Goal: Task Accomplishment & Management: Complete application form

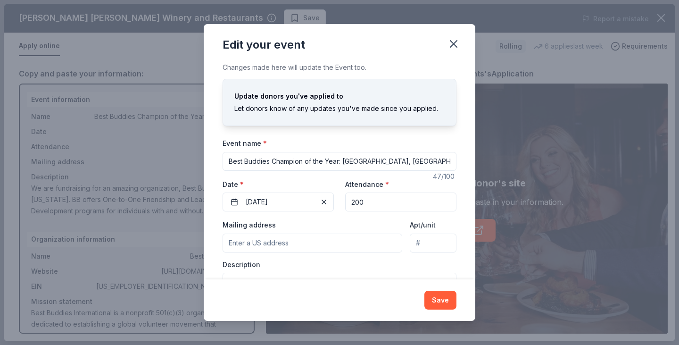
scroll to position [91, 0]
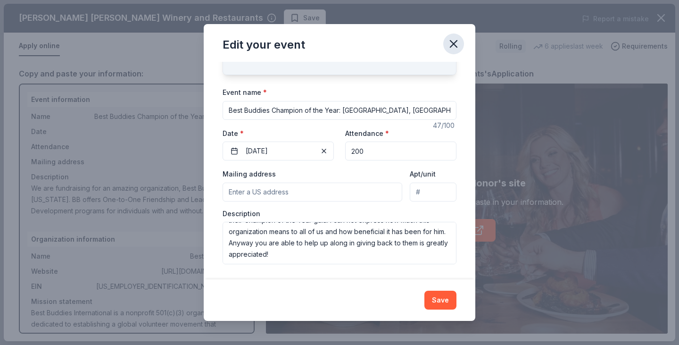
click at [458, 39] on icon "button" at bounding box center [453, 43] width 13 height 13
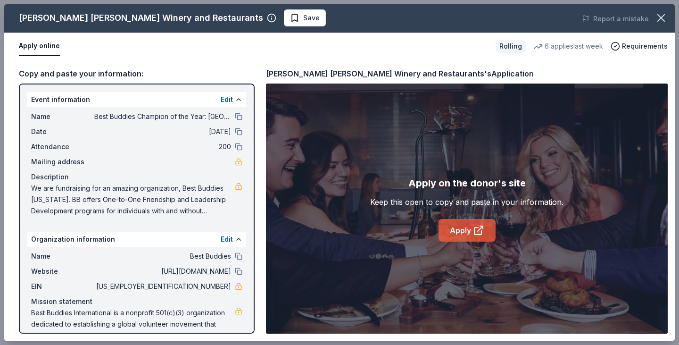
click at [469, 228] on link "Apply" at bounding box center [467, 230] width 57 height 23
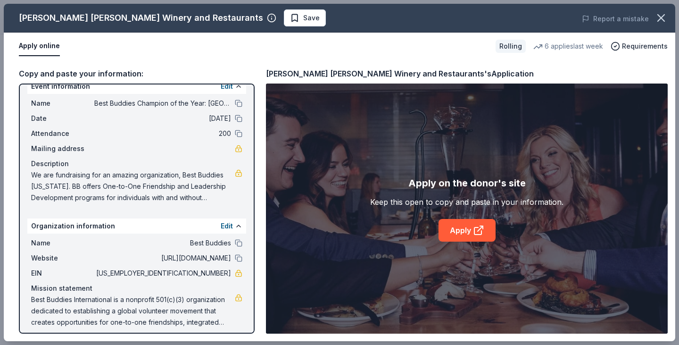
scroll to position [20, 0]
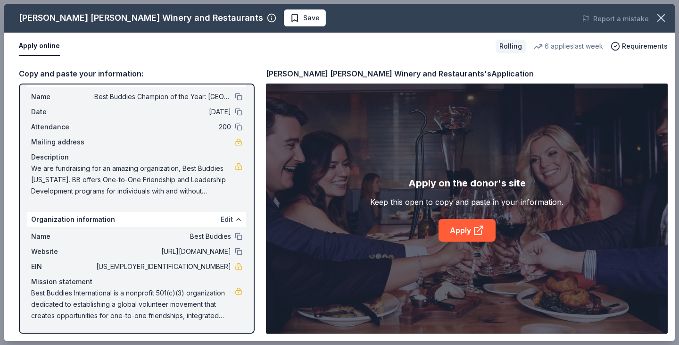
click at [221, 218] on button "Edit" at bounding box center [227, 219] width 12 height 11
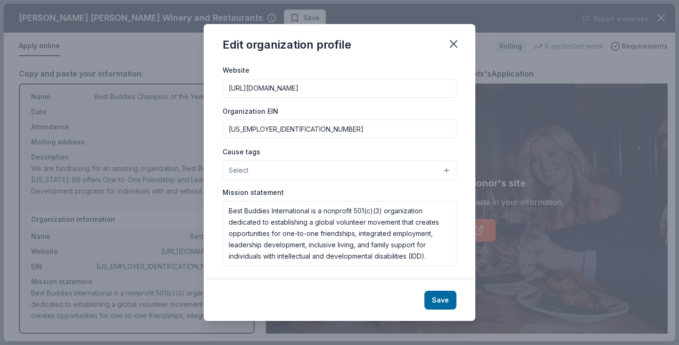
scroll to position [98, 0]
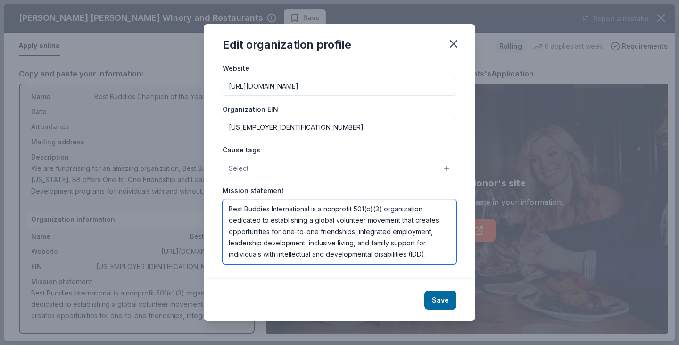
drag, startPoint x: 229, startPoint y: 211, endPoint x: 436, endPoint y: 259, distance: 213.0
click at [436, 265] on div "Changes made here will be reflected on your Account. Organization name Best Bud…" at bounding box center [340, 170] width 272 height 217
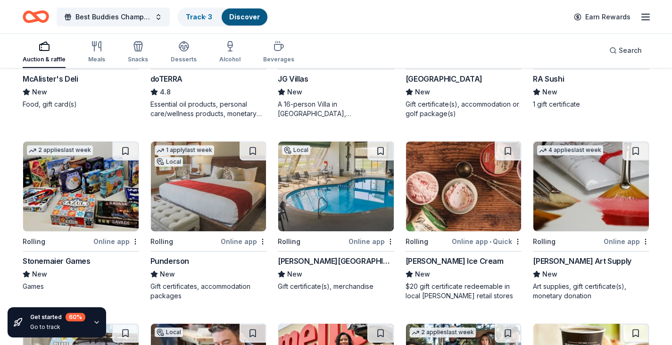
scroll to position [1838, 0]
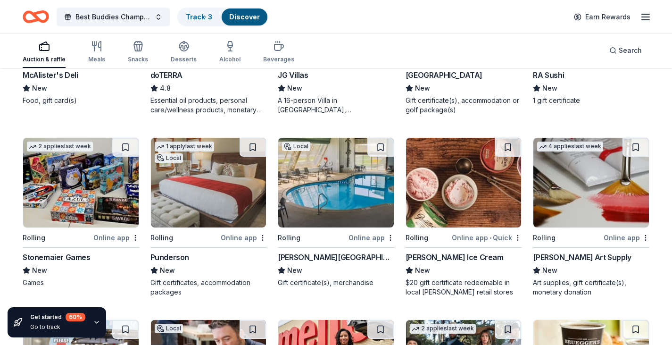
click at [458, 217] on img at bounding box center [464, 183] width 116 height 90
click at [78, 202] on img at bounding box center [81, 183] width 116 height 90
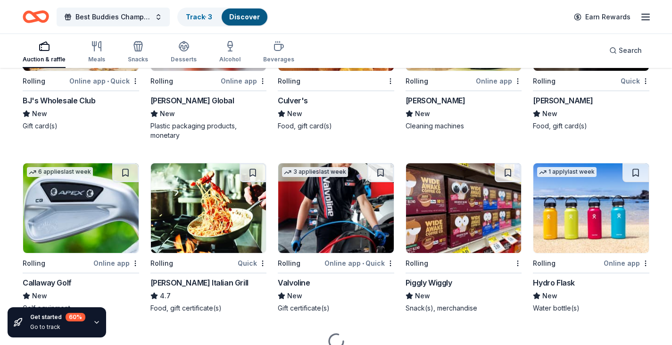
scroll to position [3485, 0]
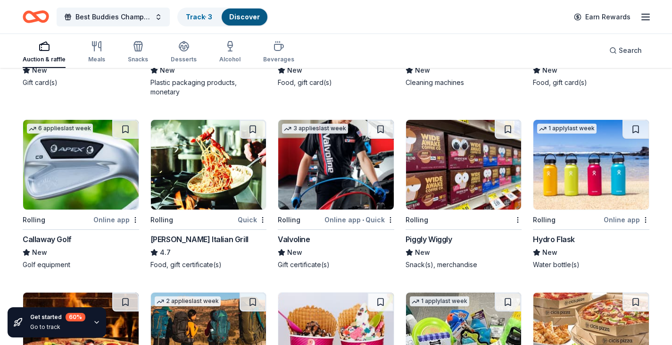
click at [78, 220] on div "Rolling" at bounding box center [57, 220] width 69 height 12
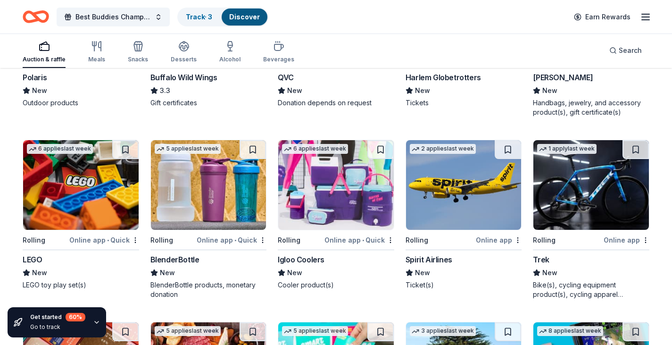
scroll to position [5066, 0]
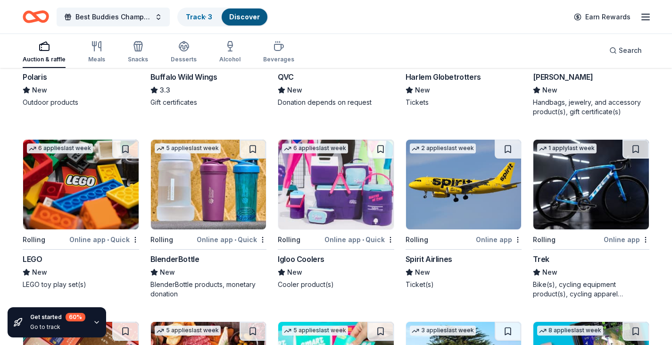
click at [55, 216] on img at bounding box center [81, 185] width 116 height 90
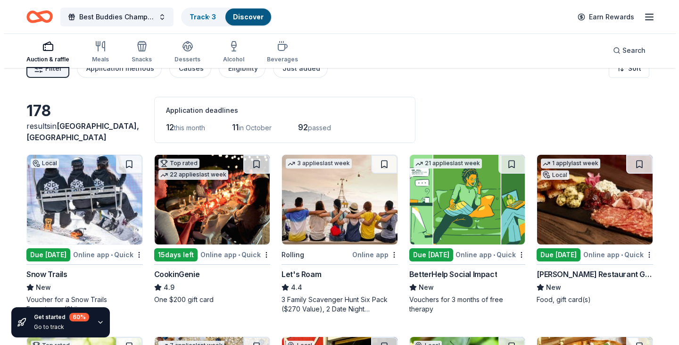
scroll to position [0, 0]
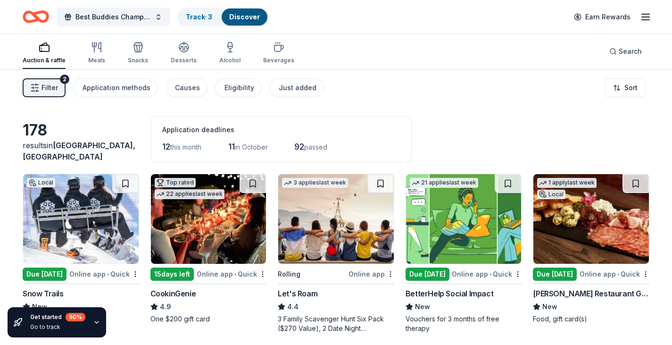
click at [52, 84] on span "Filter" at bounding box center [50, 87] width 17 height 11
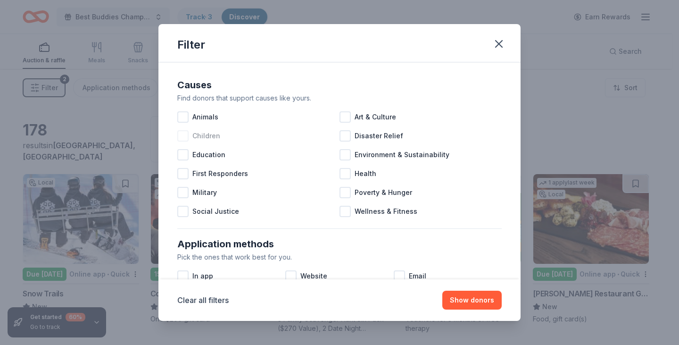
click at [218, 138] on span "Children" at bounding box center [206, 135] width 28 height 11
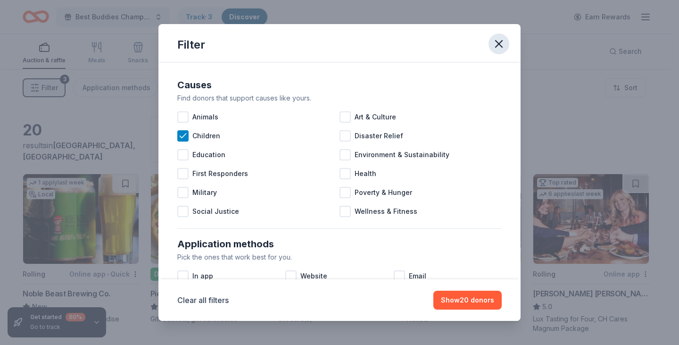
click at [499, 39] on icon "button" at bounding box center [498, 43] width 13 height 13
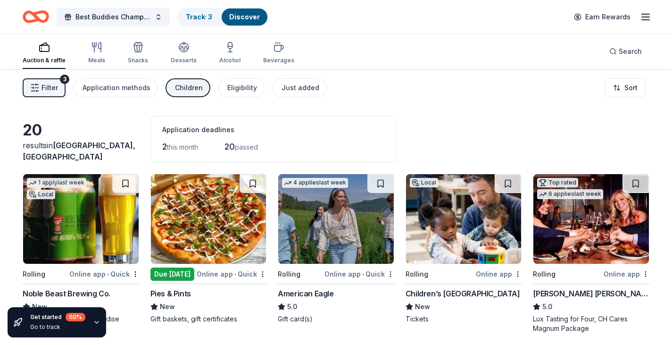
click at [179, 86] on div "Children" at bounding box center [189, 87] width 28 height 11
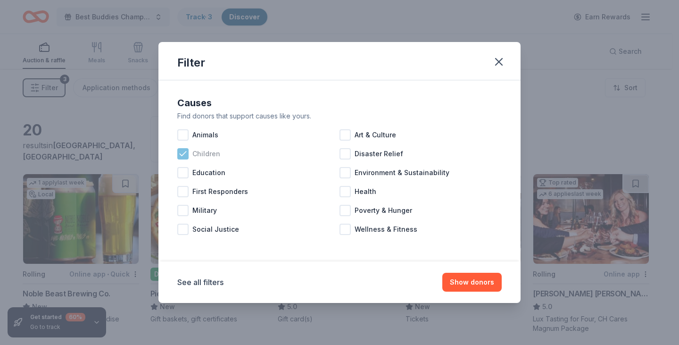
click at [186, 158] on icon at bounding box center [182, 153] width 9 height 9
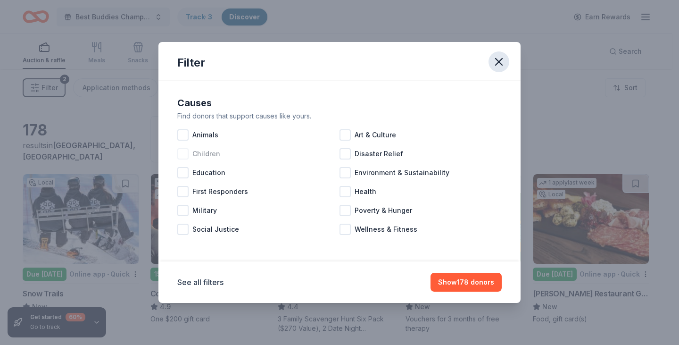
click at [497, 58] on icon "button" at bounding box center [498, 61] width 13 height 13
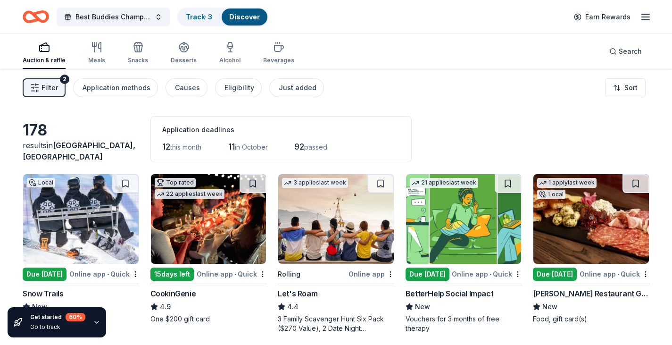
click at [45, 91] on span "Filter" at bounding box center [50, 87] width 17 height 11
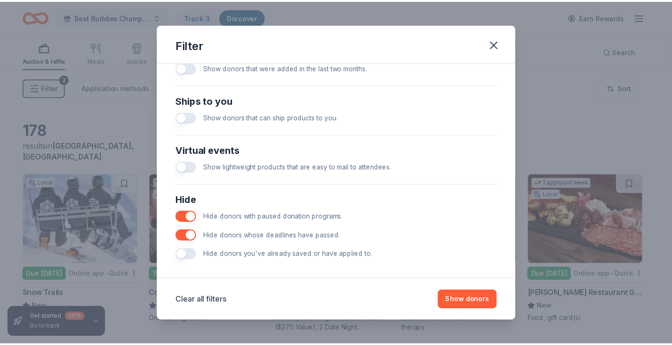
scroll to position [405, 0]
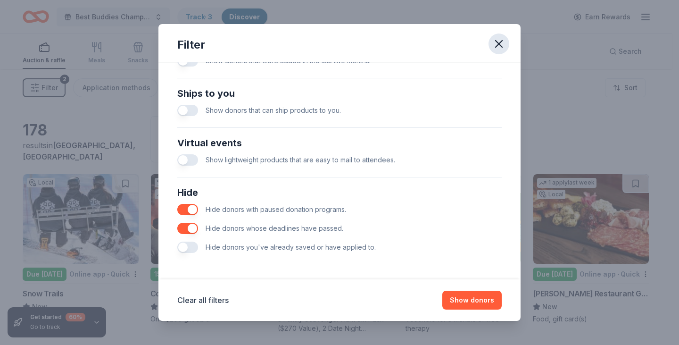
click at [495, 38] on icon "button" at bounding box center [498, 43] width 13 height 13
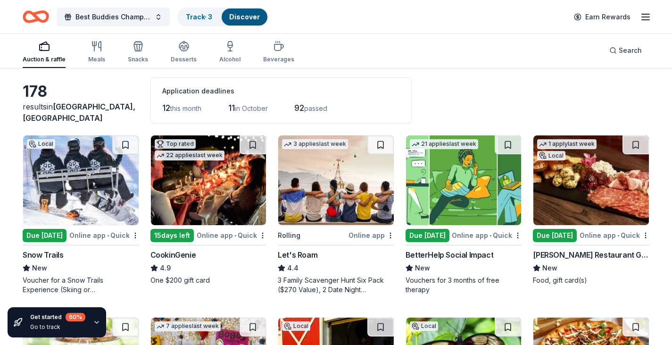
scroll to position [47, 0]
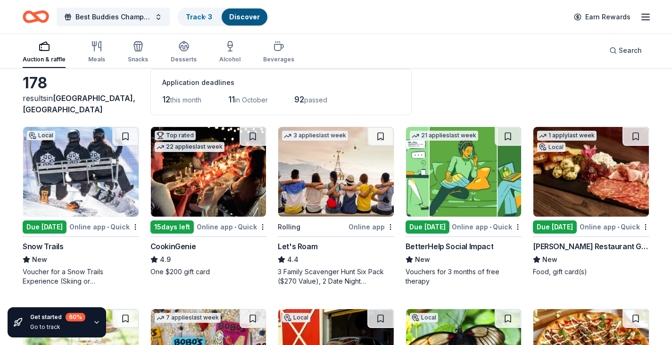
click at [332, 213] on img at bounding box center [336, 172] width 116 height 90
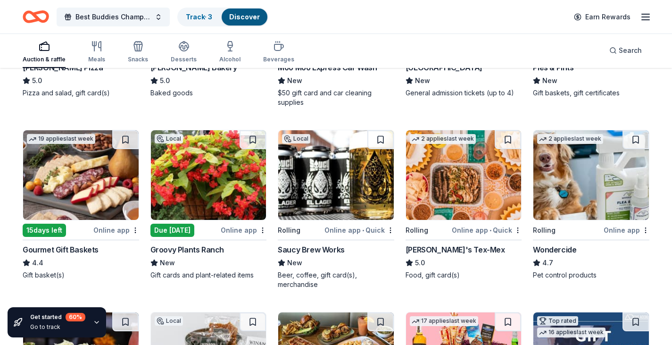
scroll to position [425, 0]
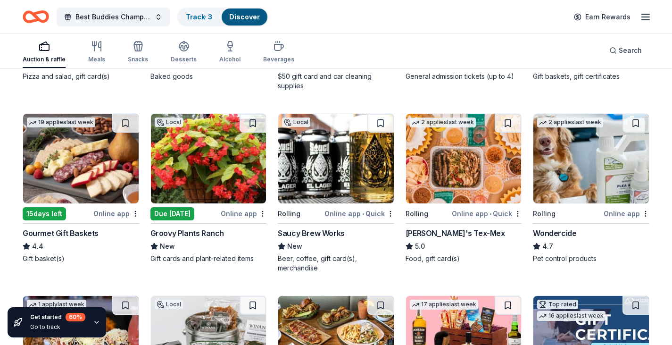
click at [80, 182] on img at bounding box center [81, 159] width 116 height 90
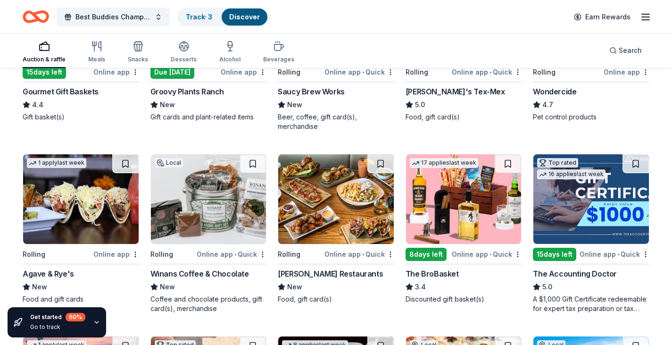
scroll to position [613, 0]
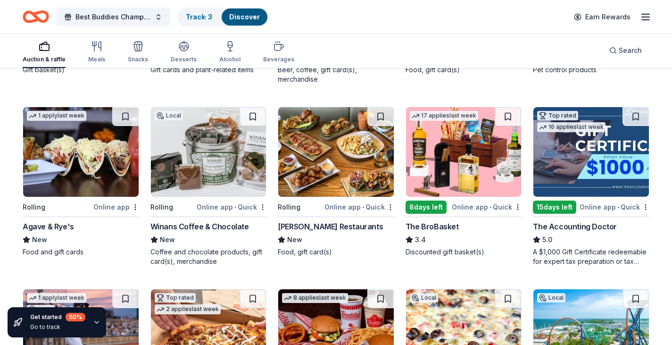
click at [316, 175] on img at bounding box center [336, 152] width 116 height 90
click at [434, 184] on img at bounding box center [464, 152] width 116 height 90
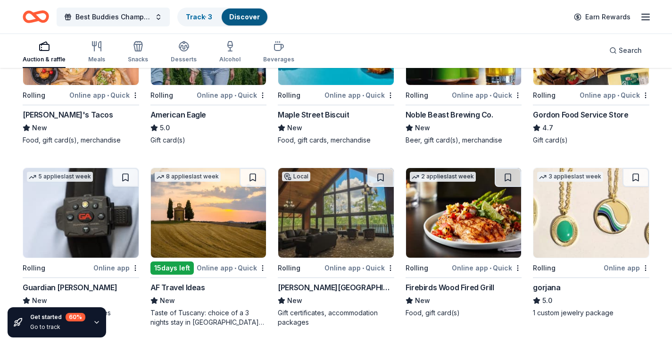
scroll to position [1085, 0]
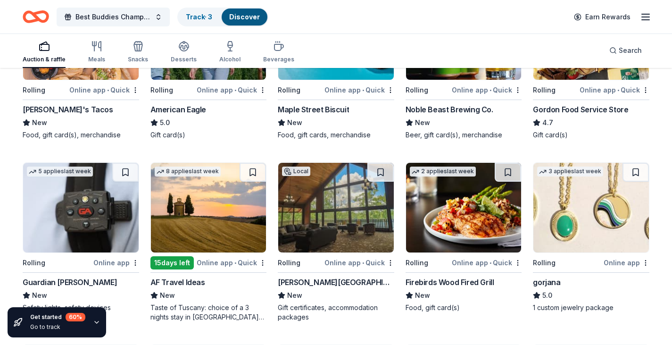
click at [367, 238] on img at bounding box center [336, 208] width 116 height 90
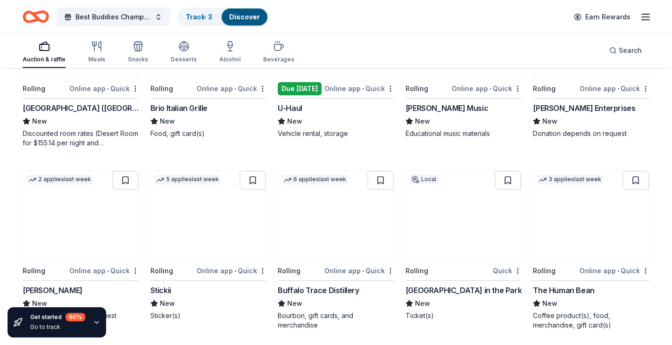
scroll to position [2358, 0]
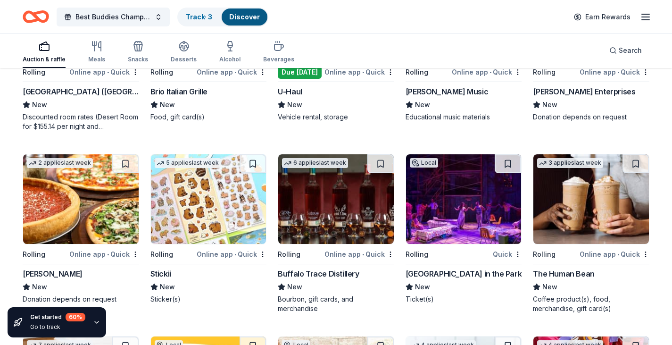
click at [351, 230] on img at bounding box center [336, 199] width 116 height 90
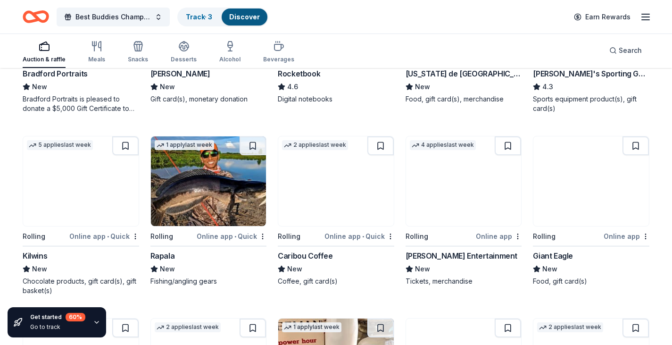
scroll to position [2924, 0]
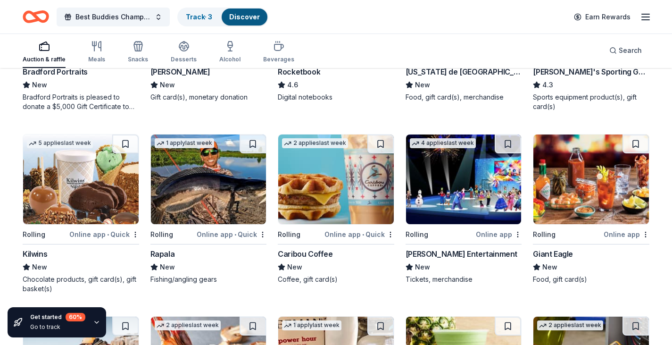
click at [53, 179] on img at bounding box center [81, 179] width 116 height 90
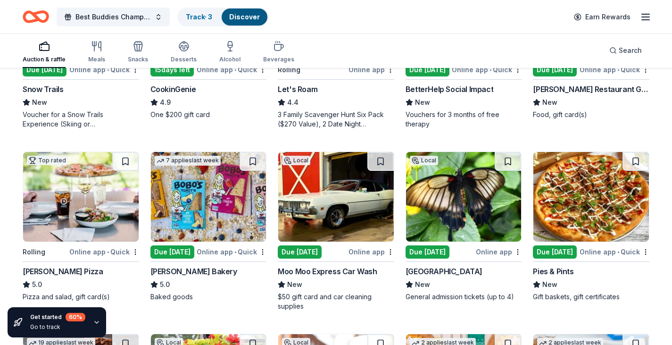
scroll to position [0, 0]
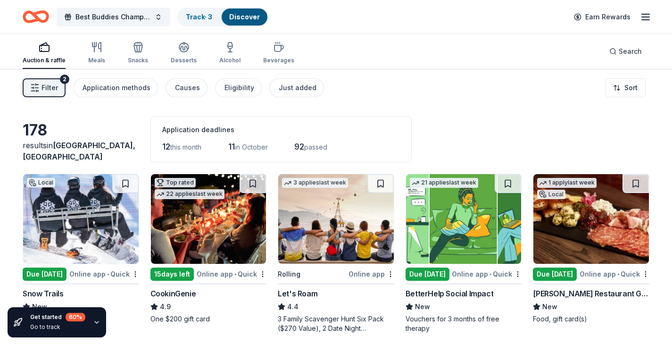
click at [225, 227] on img at bounding box center [209, 219] width 116 height 90
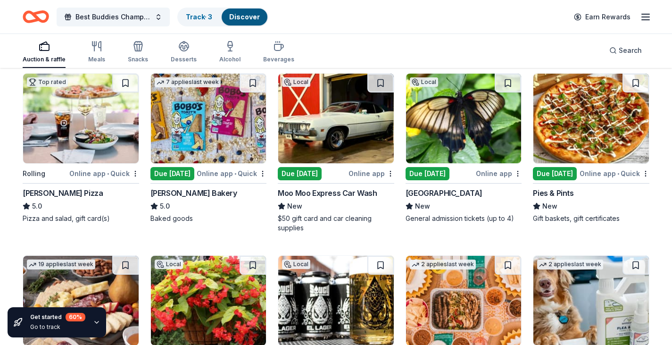
scroll to position [283, 0]
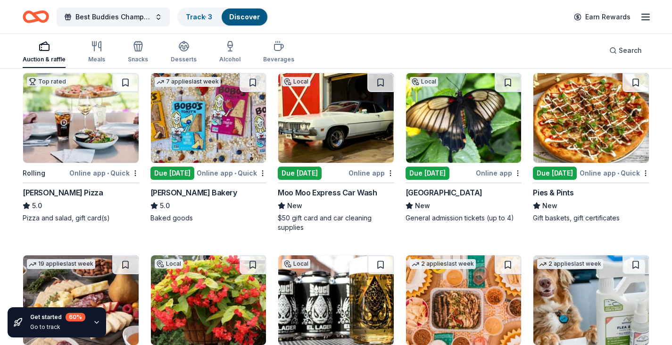
click at [216, 123] on img at bounding box center [209, 118] width 116 height 90
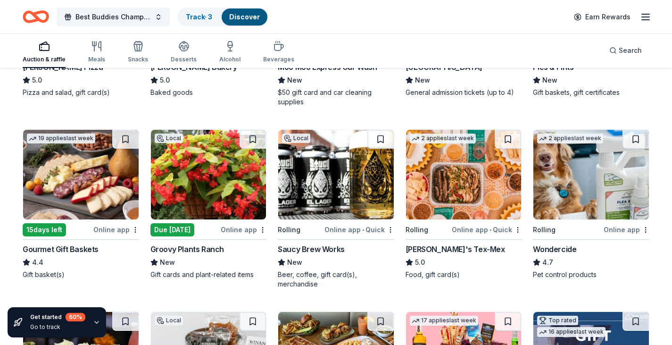
scroll to position [425, 0]
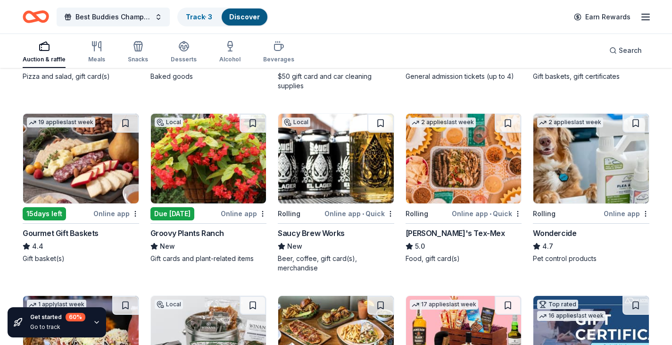
click at [217, 173] on img at bounding box center [209, 159] width 116 height 90
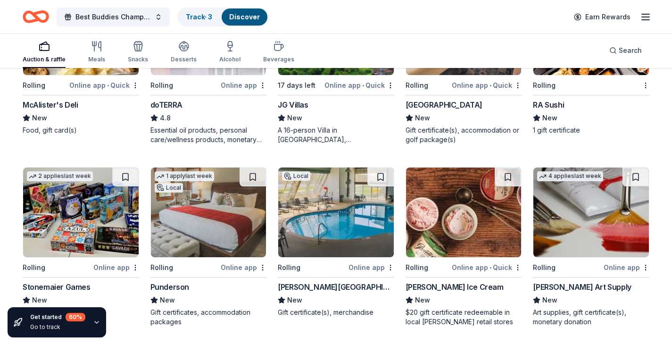
scroll to position [1840, 0]
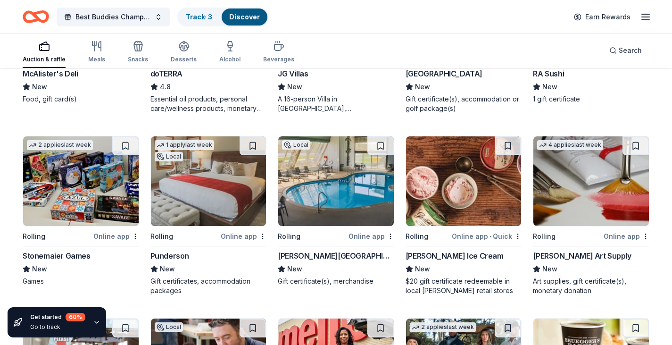
click at [196, 191] on img at bounding box center [209, 181] width 116 height 90
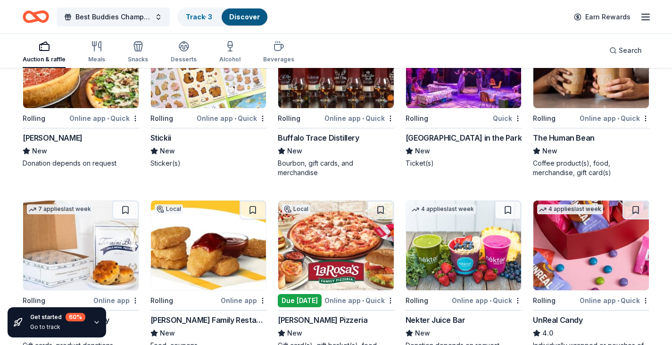
scroll to position [2500, 0]
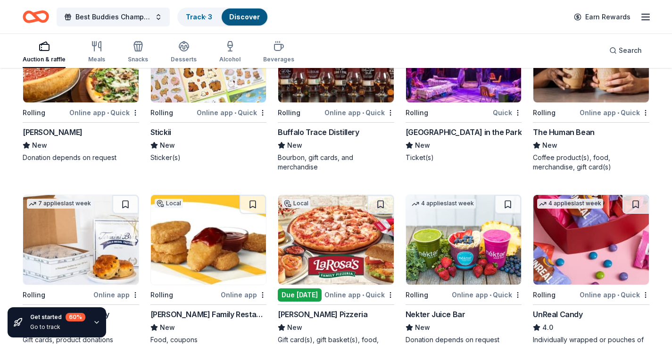
click at [549, 134] on div "The Human Bean" at bounding box center [563, 131] width 61 height 11
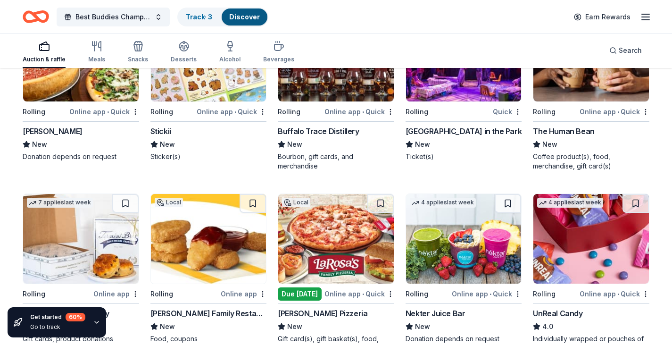
scroll to position [2594, 0]
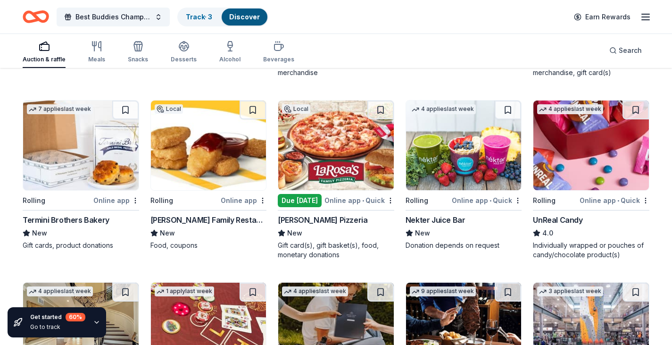
click at [226, 220] on div "[PERSON_NAME] Family Restaurants" at bounding box center [208, 219] width 117 height 11
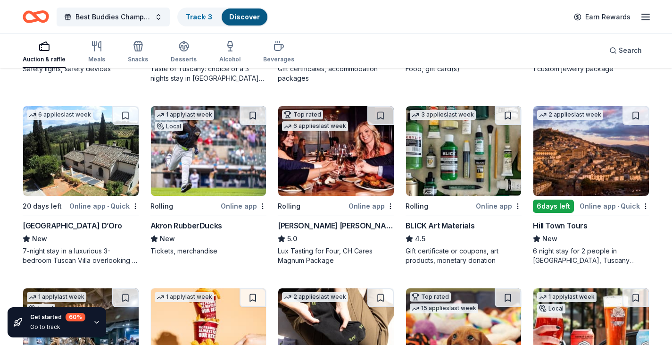
scroll to position [1462, 0]
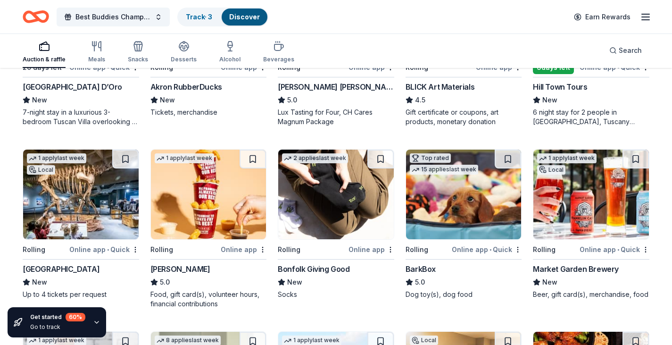
click at [464, 217] on img at bounding box center [464, 195] width 116 height 90
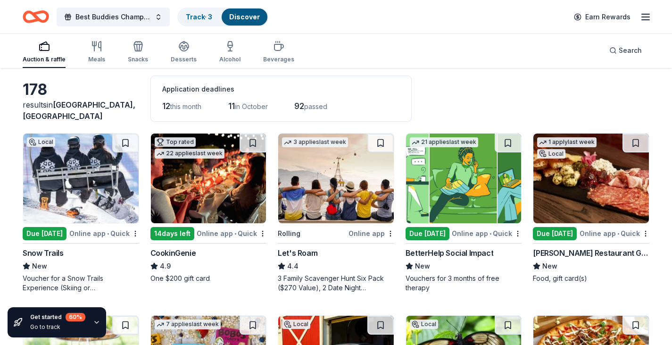
scroll to position [0, 0]
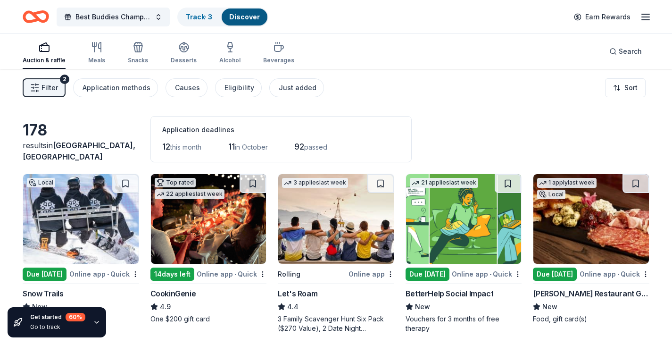
click at [33, 19] on icon "Home" at bounding box center [36, 17] width 26 height 22
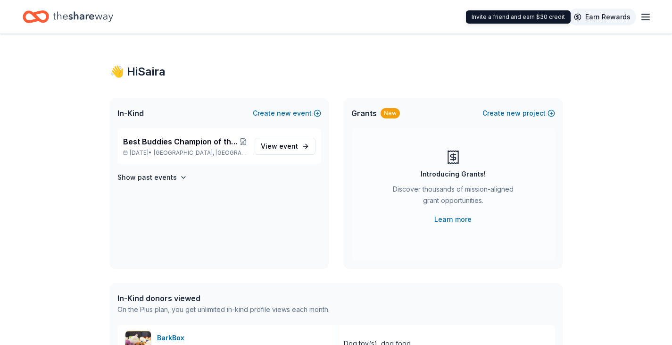
click at [622, 14] on link "Earn Rewards" at bounding box center [602, 16] width 68 height 17
click at [643, 18] on icon "button" at bounding box center [645, 16] width 11 height 11
click at [643, 16] on icon "button" at bounding box center [645, 16] width 11 height 11
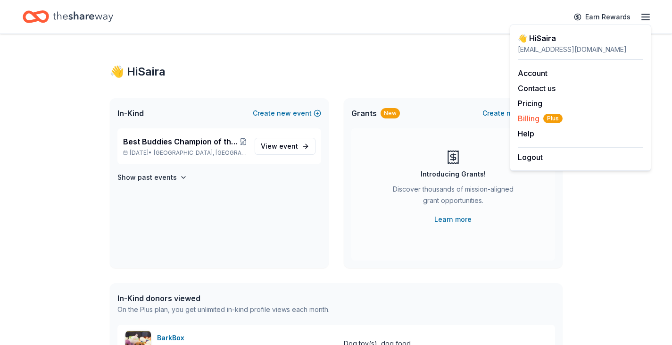
click at [558, 117] on span "Plus" at bounding box center [552, 118] width 19 height 9
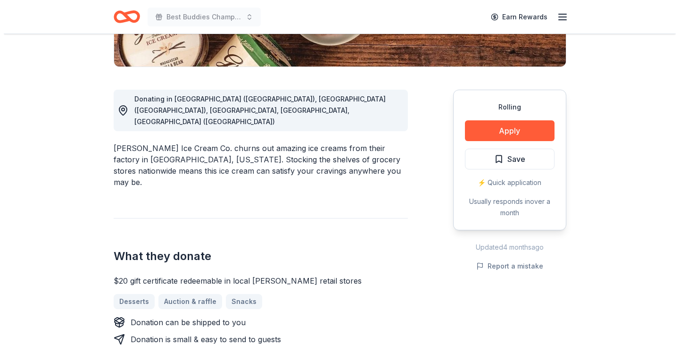
scroll to position [236, 0]
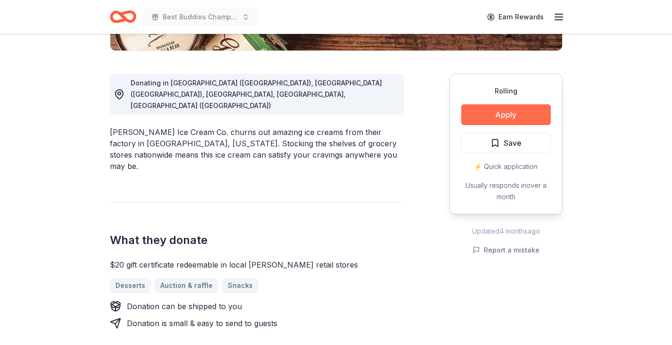
click at [482, 112] on button "Apply" at bounding box center [506, 114] width 90 height 21
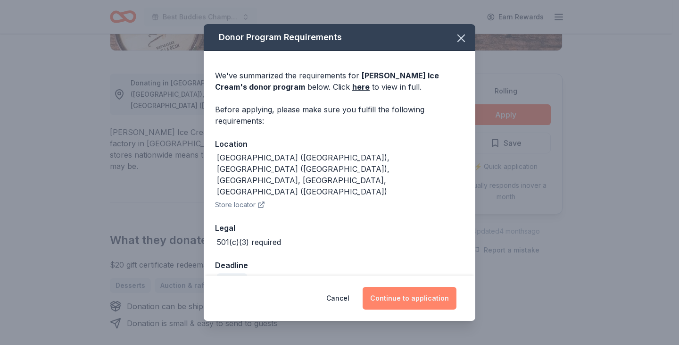
click at [387, 290] on button "Continue to application" at bounding box center [410, 298] width 94 height 23
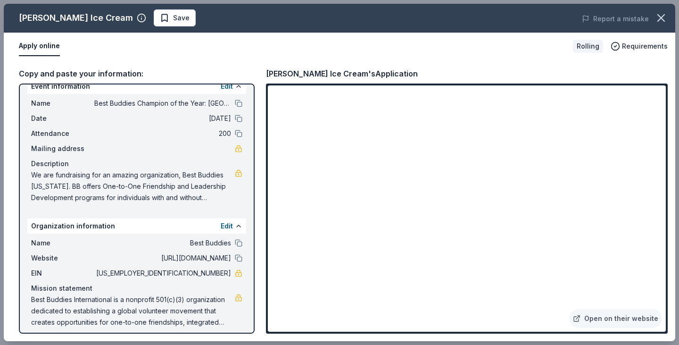
scroll to position [20, 0]
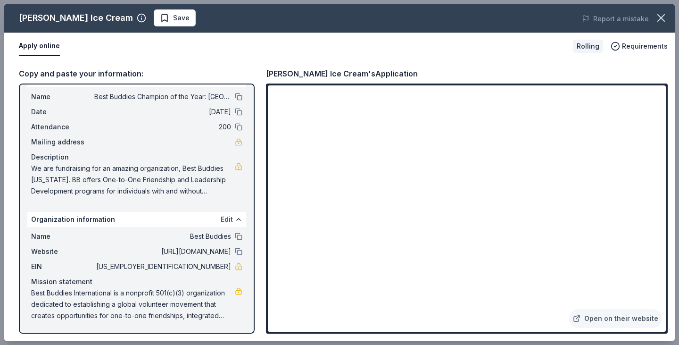
click at [224, 220] on button "Edit" at bounding box center [227, 219] width 12 height 11
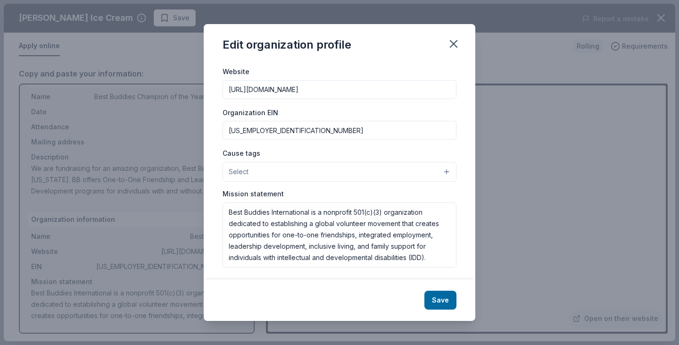
scroll to position [98, 0]
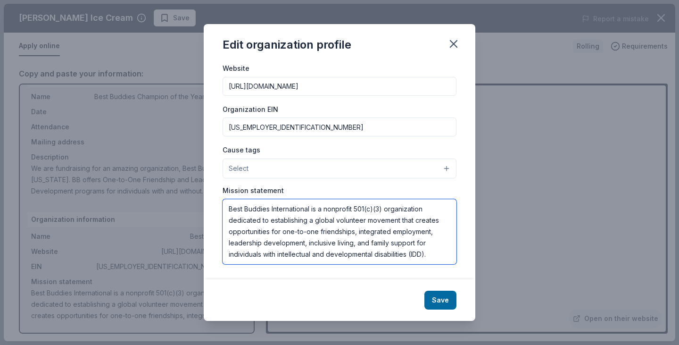
drag, startPoint x: 229, startPoint y: 209, endPoint x: 440, endPoint y: 274, distance: 220.7
click at [444, 275] on div "Changes made here will be reflected on your Account. Organization name Best Bud…" at bounding box center [340, 170] width 272 height 217
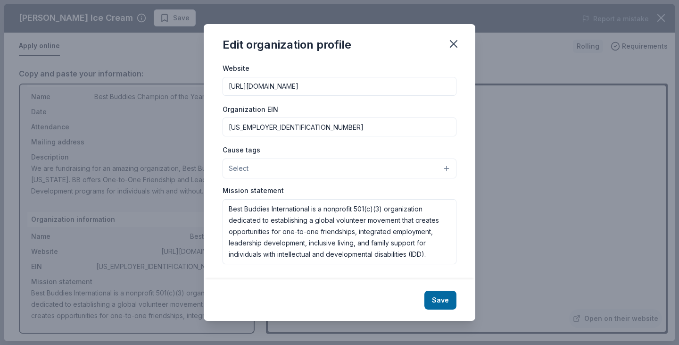
click at [520, 169] on div "Edit organization profile Changes made here will be reflected on your Account. …" at bounding box center [339, 172] width 679 height 345
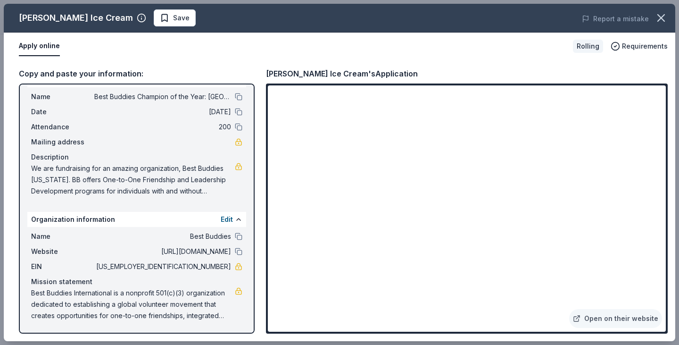
scroll to position [0, 0]
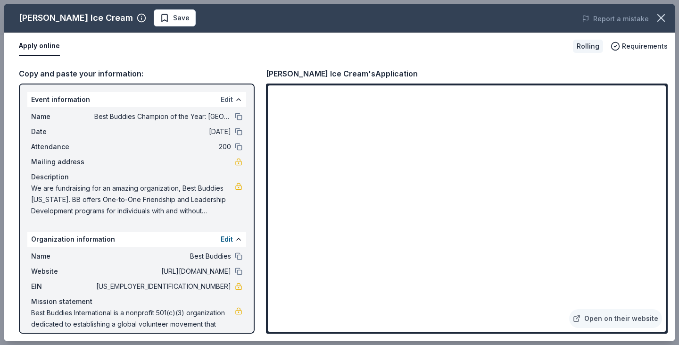
click at [221, 97] on button "Edit" at bounding box center [227, 99] width 12 height 11
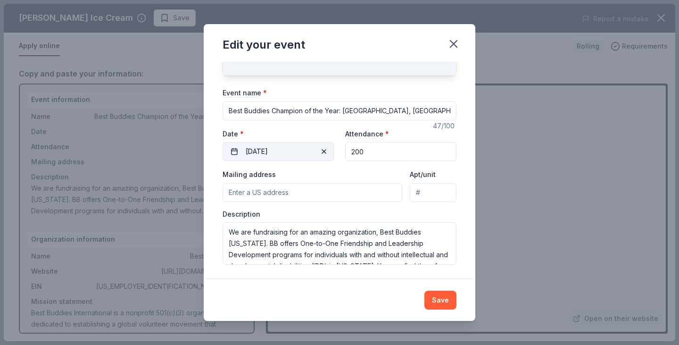
scroll to position [51, 0]
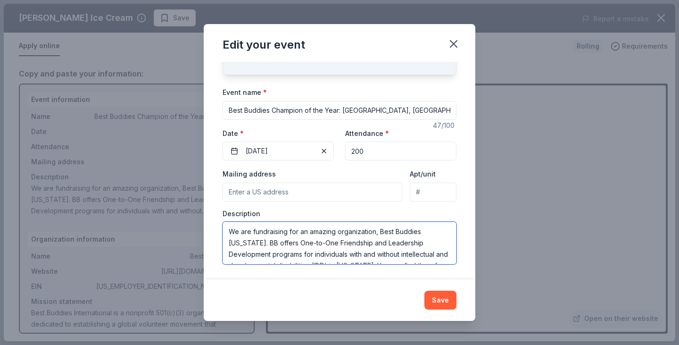
drag, startPoint x: 227, startPoint y: 230, endPoint x: 245, endPoint y: 241, distance: 20.5
click at [245, 241] on textarea "We are fundraising for an amazing organization, Best Buddies [US_STATE]. BB off…" at bounding box center [340, 243] width 234 height 42
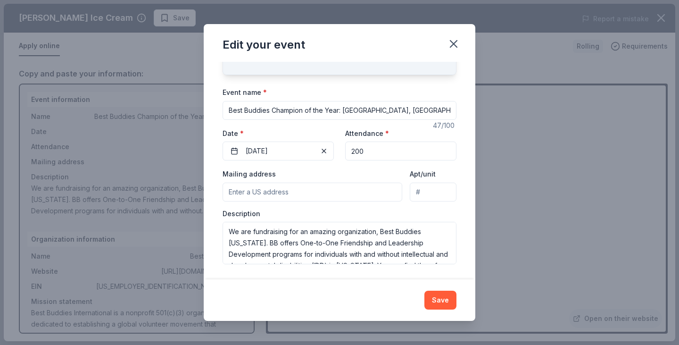
click at [496, 183] on div "Edit your event Changes made here will update the Event too. Update donors you'…" at bounding box center [339, 172] width 679 height 345
click at [454, 40] on icon "button" at bounding box center [453, 43] width 13 height 13
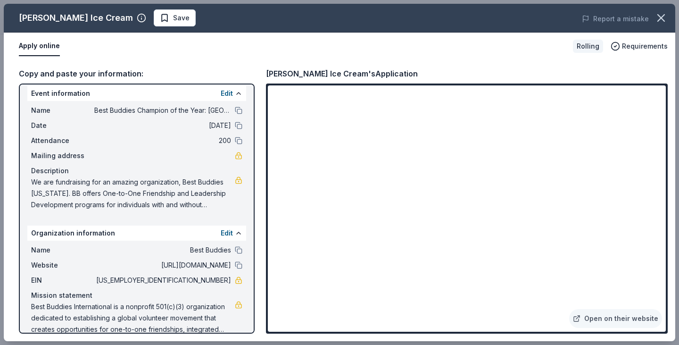
scroll to position [0, 0]
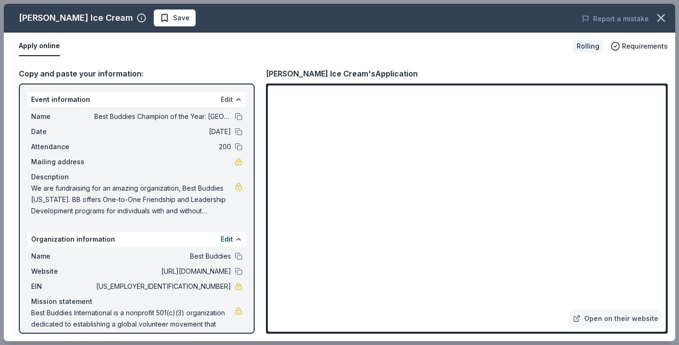
click at [224, 100] on button "Edit" at bounding box center [227, 99] width 12 height 11
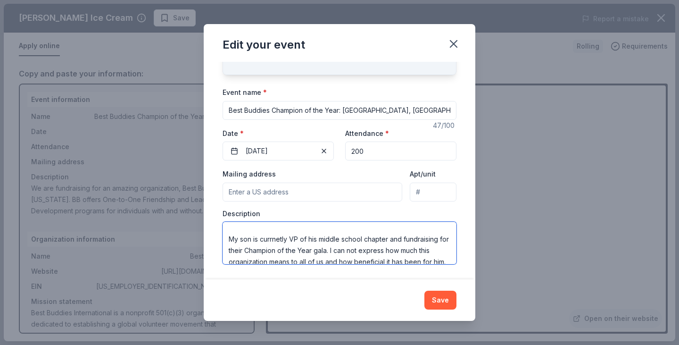
scroll to position [91, 0]
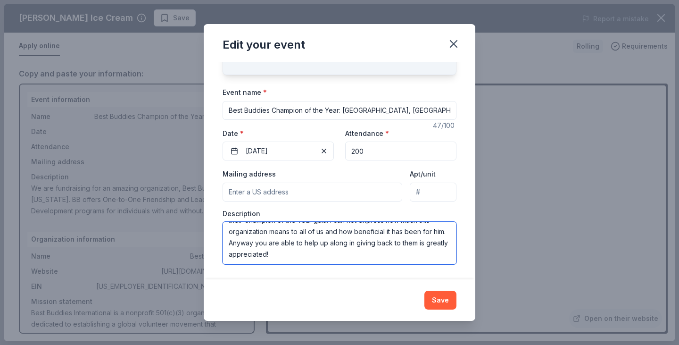
drag, startPoint x: 229, startPoint y: 225, endPoint x: 415, endPoint y: 272, distance: 192.2
click at [415, 272] on div "Changes made here will update the Event too. Update donors you've applied to Le…" at bounding box center [340, 170] width 272 height 217
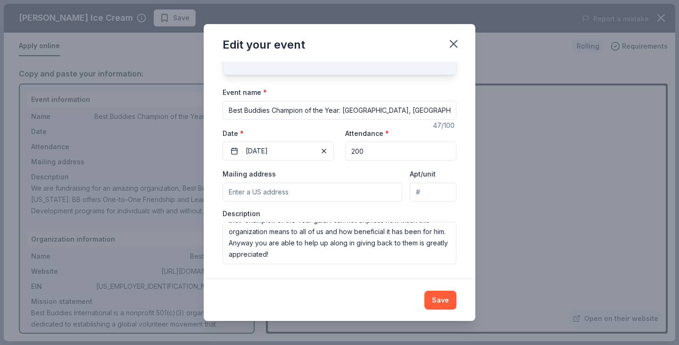
click at [491, 218] on div "Edit your event Changes made here will update the Event too. Update donors you'…" at bounding box center [339, 172] width 679 height 345
click at [452, 44] on icon "button" at bounding box center [453, 43] width 13 height 13
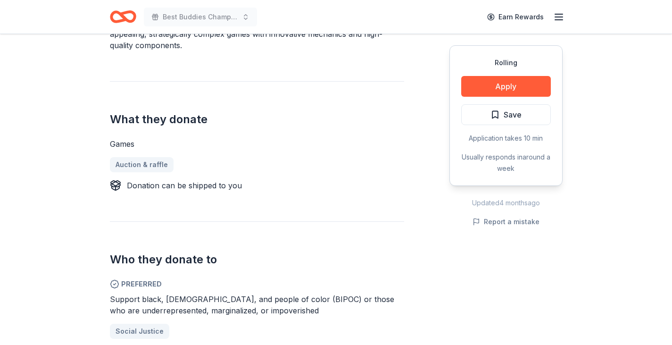
scroll to position [330, 0]
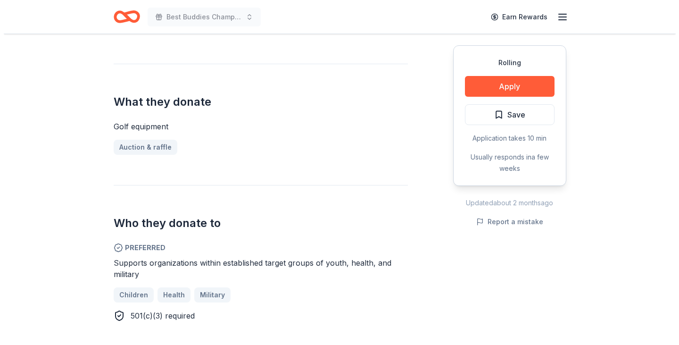
scroll to position [330, 0]
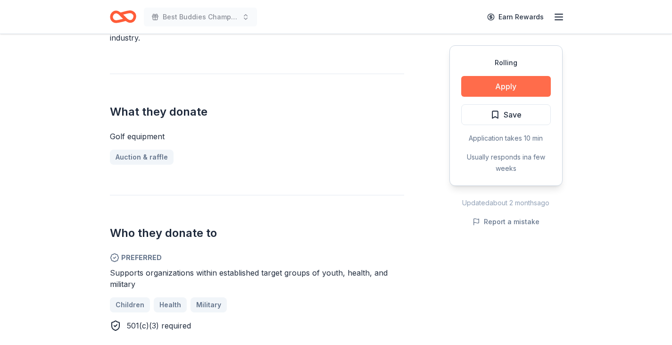
click at [541, 85] on button "Apply" at bounding box center [506, 86] width 90 height 21
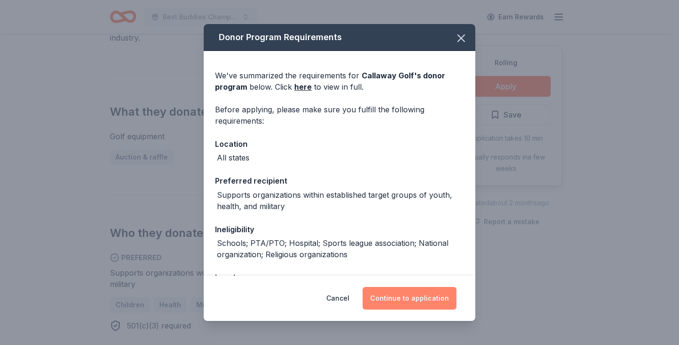
click at [398, 297] on button "Continue to application" at bounding box center [410, 298] width 94 height 23
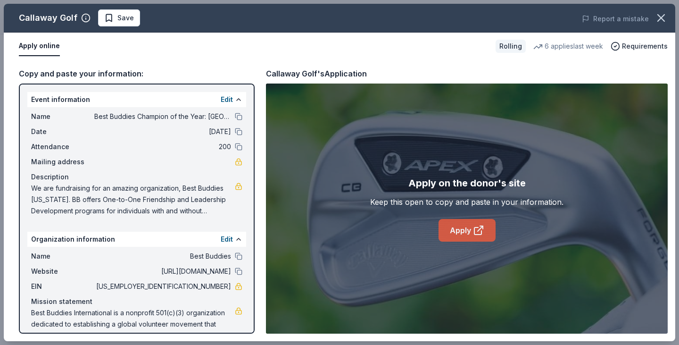
click at [450, 227] on link "Apply" at bounding box center [467, 230] width 57 height 23
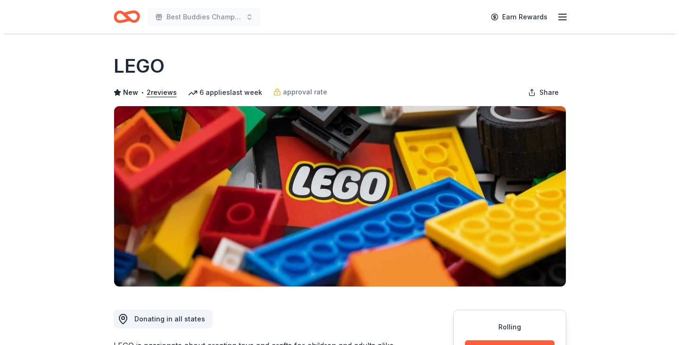
scroll to position [142, 0]
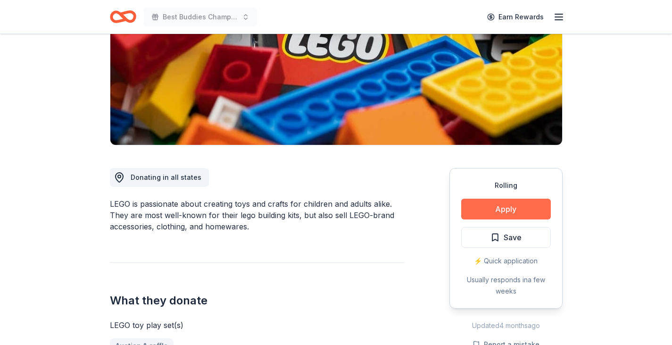
click at [525, 205] on button "Apply" at bounding box center [506, 209] width 90 height 21
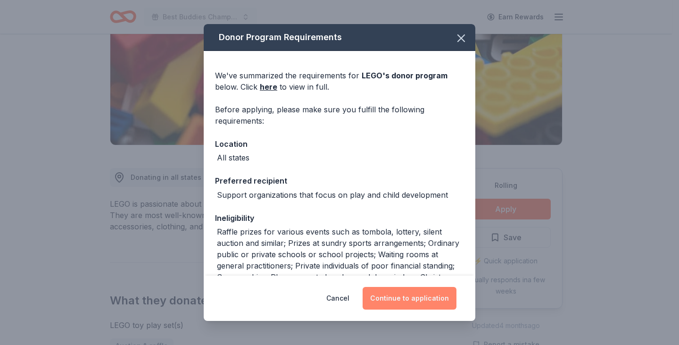
click at [425, 299] on button "Continue to application" at bounding box center [410, 298] width 94 height 23
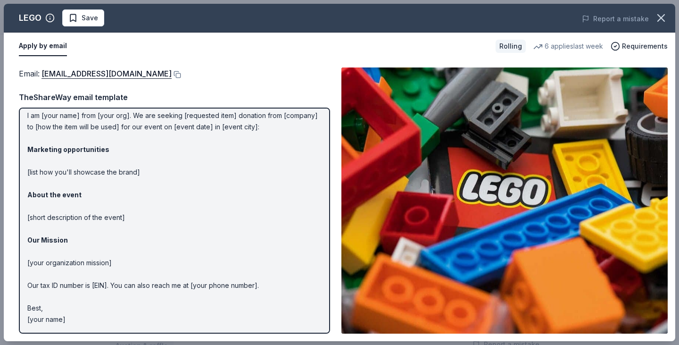
scroll to position [0, 0]
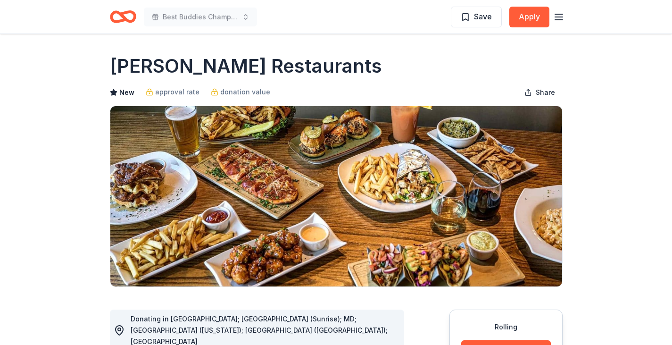
drag, startPoint x: 108, startPoint y: 64, endPoint x: 234, endPoint y: 60, distance: 126.5
drag, startPoint x: 285, startPoint y: 62, endPoint x: 224, endPoint y: 66, distance: 61.0
click at [216, 68] on h1 "Thompson Restaurants" at bounding box center [246, 66] width 272 height 26
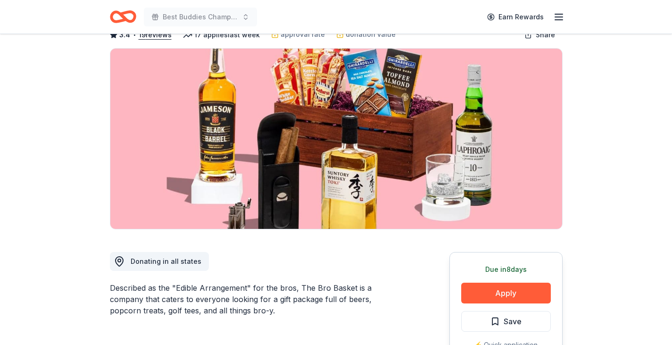
scroll to position [47, 0]
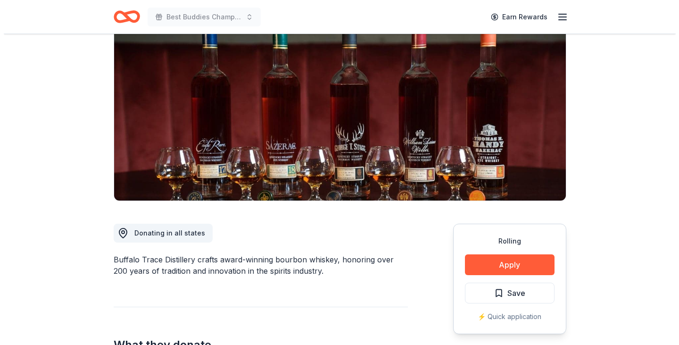
scroll to position [85, 0]
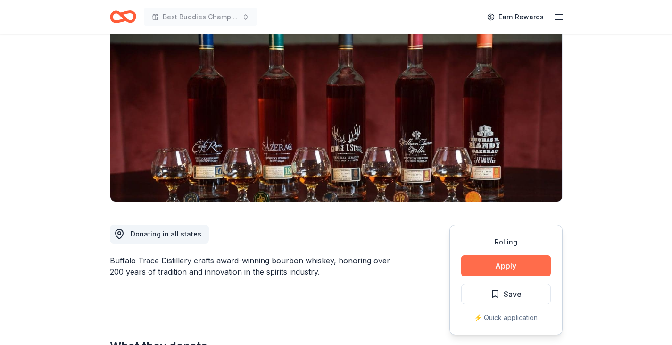
click at [511, 268] on button "Apply" at bounding box center [506, 265] width 90 height 21
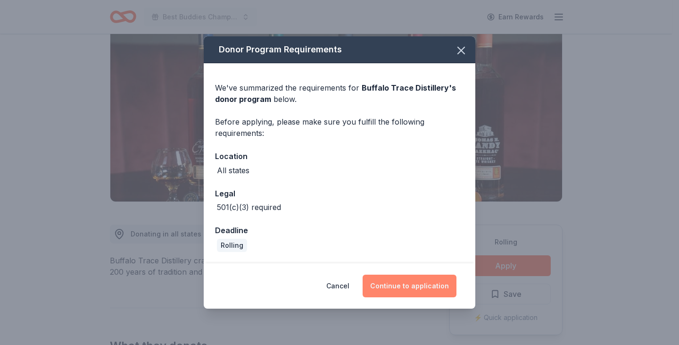
click at [405, 287] on button "Continue to application" at bounding box center [410, 286] width 94 height 23
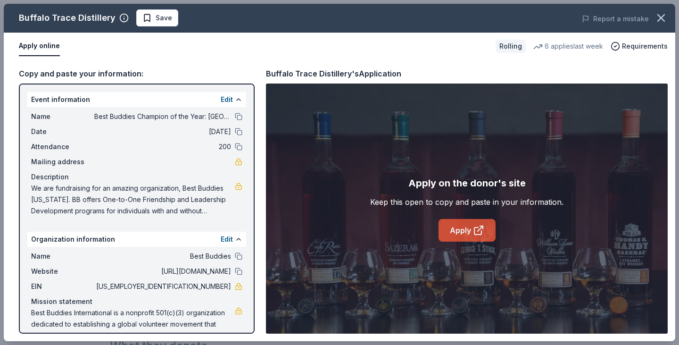
click at [460, 229] on link "Apply" at bounding box center [467, 230] width 57 height 23
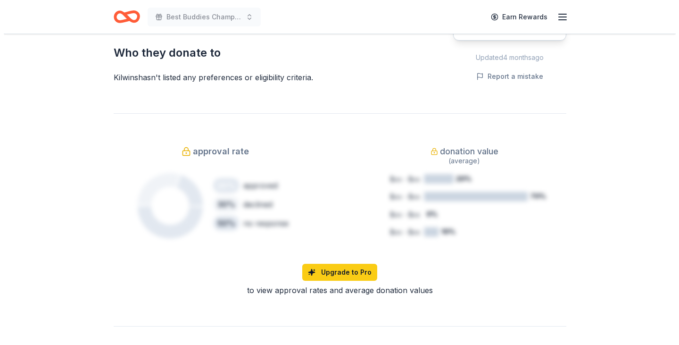
scroll to position [377, 0]
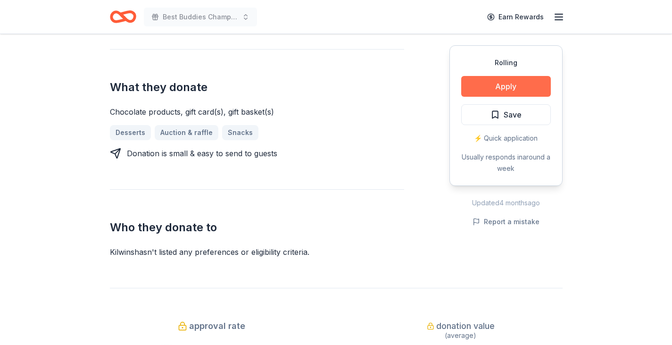
click at [497, 84] on button "Apply" at bounding box center [506, 86] width 90 height 21
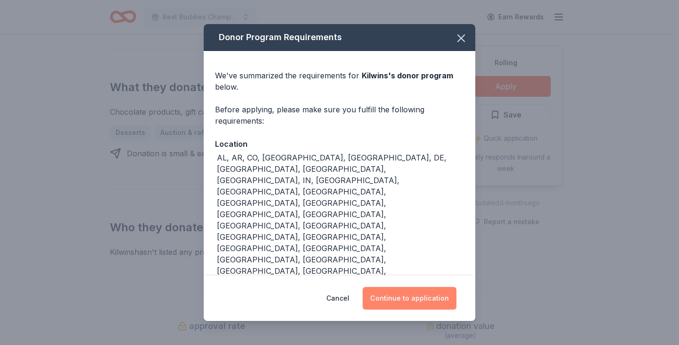
click at [391, 287] on button "Continue to application" at bounding box center [410, 298] width 94 height 23
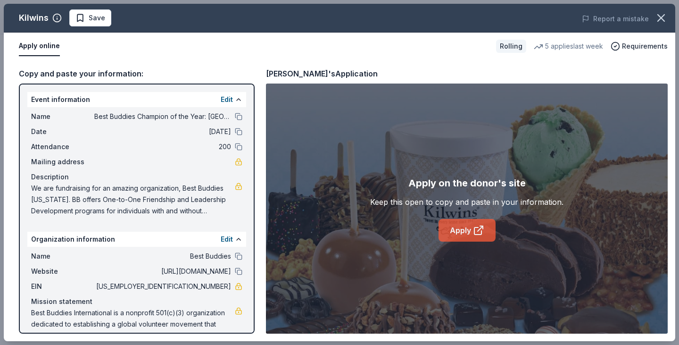
click at [459, 231] on link "Apply" at bounding box center [467, 230] width 57 height 23
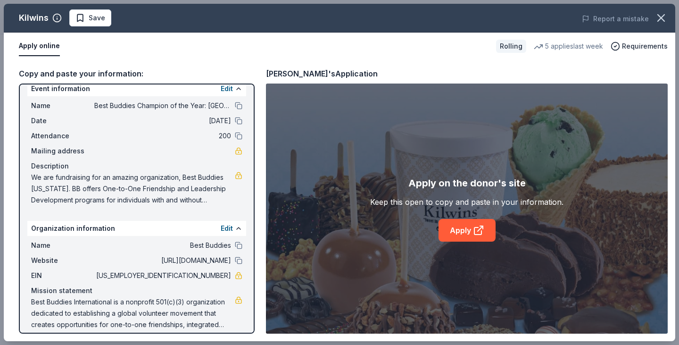
scroll to position [20, 0]
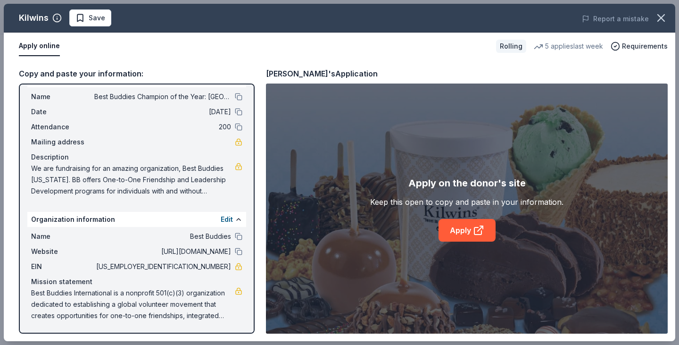
drag, startPoint x: 30, startPoint y: 295, endPoint x: 104, endPoint y: 308, distance: 75.2
click at [104, 308] on div "Name Best Buddies Website https://www.bestbuddies.org/ EIN 52-1614576 Mission s…" at bounding box center [136, 276] width 219 height 98
click at [221, 221] on button "Edit" at bounding box center [227, 219] width 12 height 11
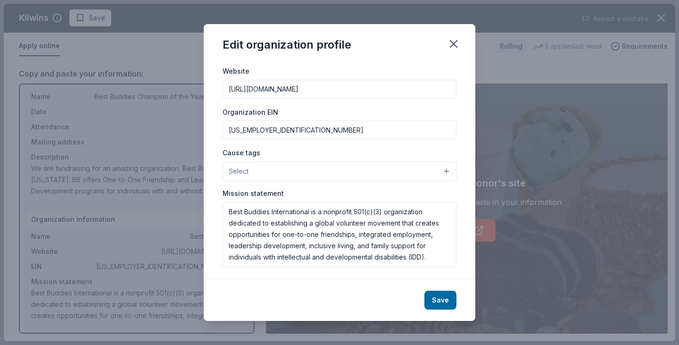
scroll to position [98, 0]
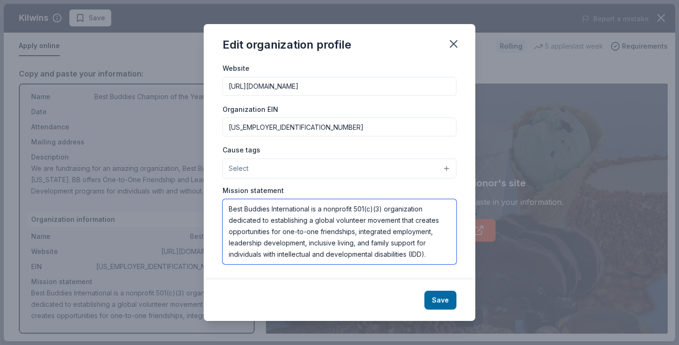
drag, startPoint x: 229, startPoint y: 208, endPoint x: 431, endPoint y: 255, distance: 207.3
click at [431, 255] on textarea "Best Buddies International is a nonprofit 501(c)(3) organization dedicated to e…" at bounding box center [340, 231] width 234 height 65
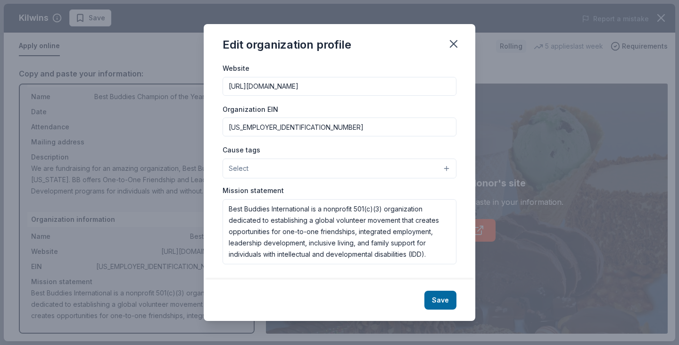
click at [567, 94] on div "Edit organization profile Changes made here will be reflected on your Account. …" at bounding box center [339, 172] width 679 height 345
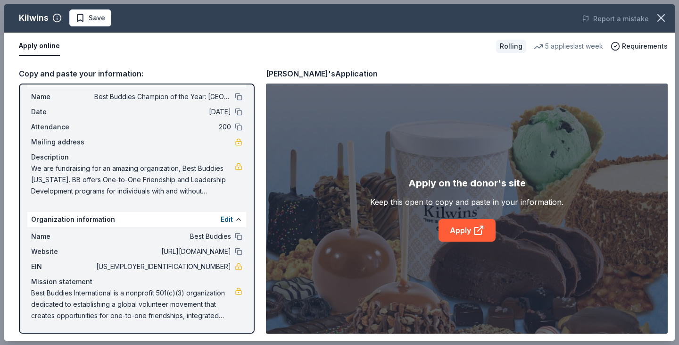
scroll to position [0, 0]
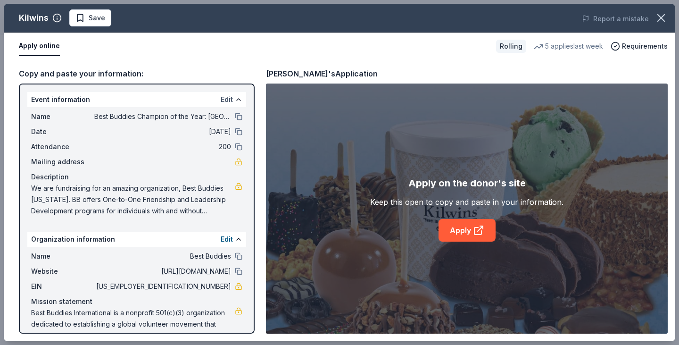
click at [221, 99] on button "Edit" at bounding box center [227, 99] width 12 height 11
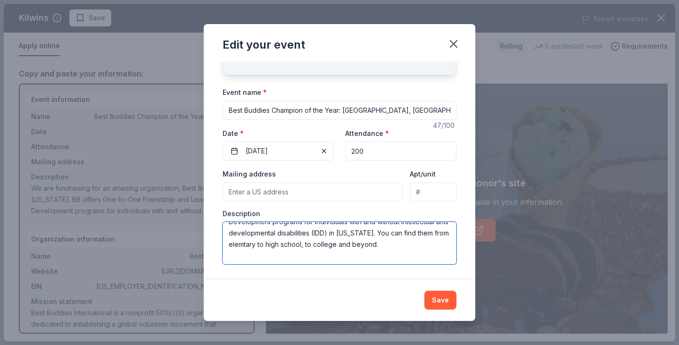
scroll to position [91, 0]
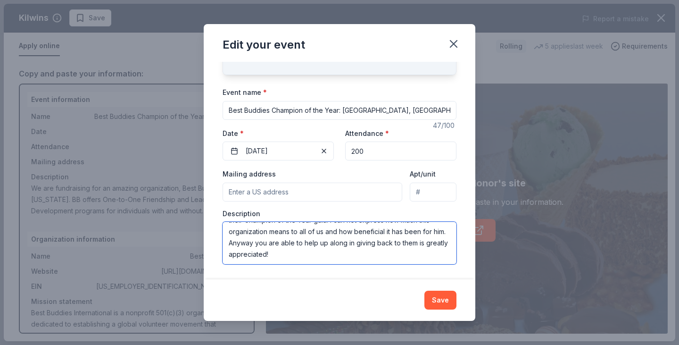
drag, startPoint x: 230, startPoint y: 232, endPoint x: 400, endPoint y: 270, distance: 173.6
click at [400, 270] on div "Changes made here will update the Event too. Update donors you've applied to Le…" at bounding box center [340, 170] width 272 height 217
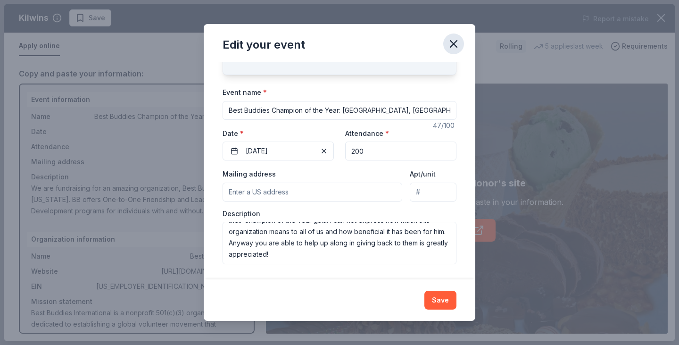
click at [456, 43] on icon "button" at bounding box center [453, 43] width 13 height 13
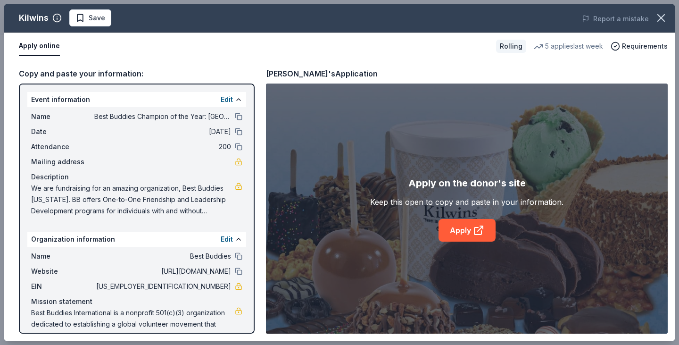
scroll to position [20, 0]
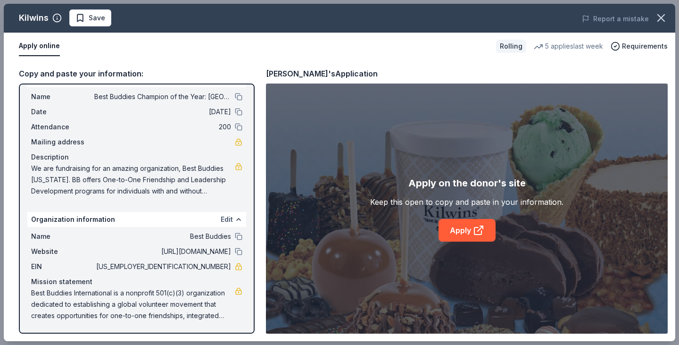
click at [225, 215] on button "Edit" at bounding box center [227, 219] width 12 height 11
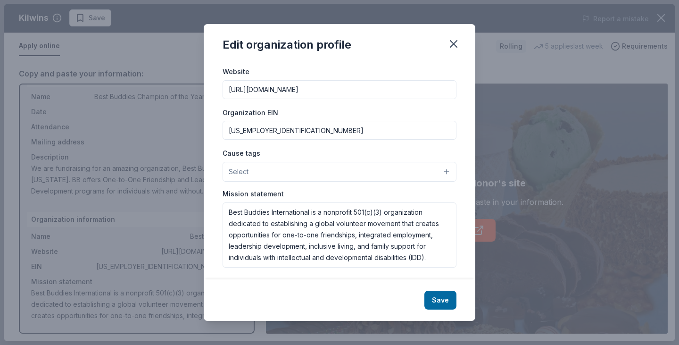
scroll to position [98, 0]
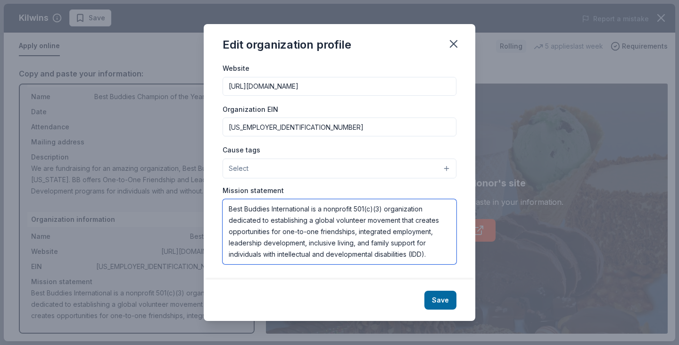
drag, startPoint x: 228, startPoint y: 209, endPoint x: 433, endPoint y: 259, distance: 210.7
click at [437, 259] on textarea "Best Buddies International is a nonprofit 501(c)(3) organization dedicated to e…" at bounding box center [340, 231] width 234 height 65
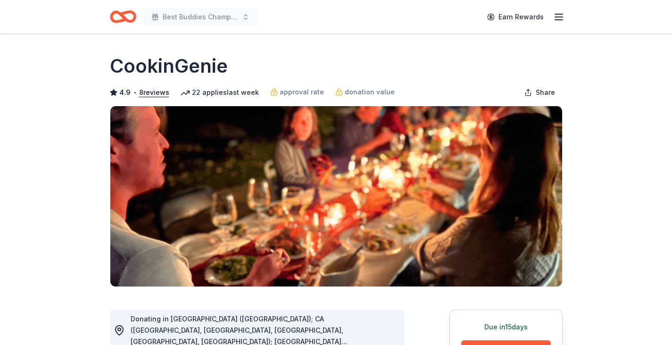
scroll to position [94, 0]
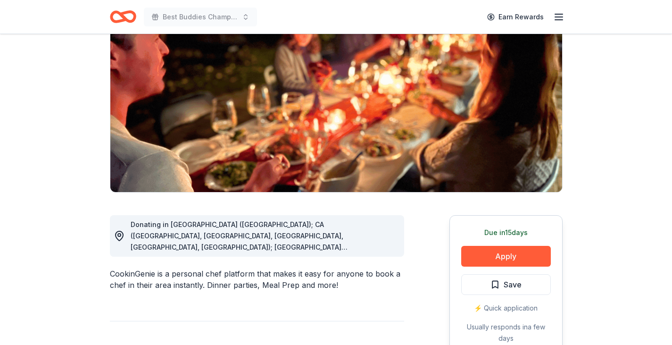
click at [349, 244] on span "Donating in [GEOGRAPHIC_DATA] ([GEOGRAPHIC_DATA]); CA ([GEOGRAPHIC_DATA], [GEOG…" at bounding box center [256, 337] width 250 height 234
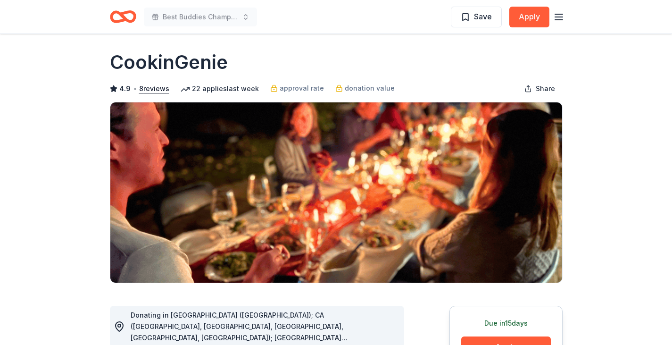
scroll to position [0, 0]
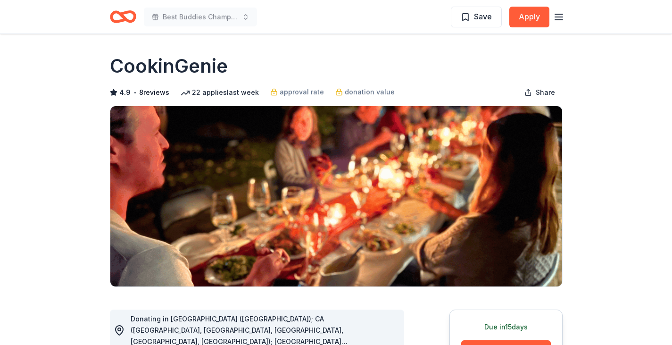
drag, startPoint x: 112, startPoint y: 68, endPoint x: 194, endPoint y: 65, distance: 82.1
click at [193, 65] on h1 "CookinGenie" at bounding box center [169, 66] width 118 height 26
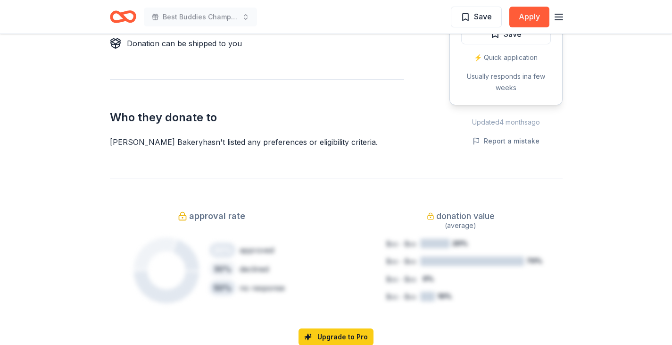
scroll to position [472, 0]
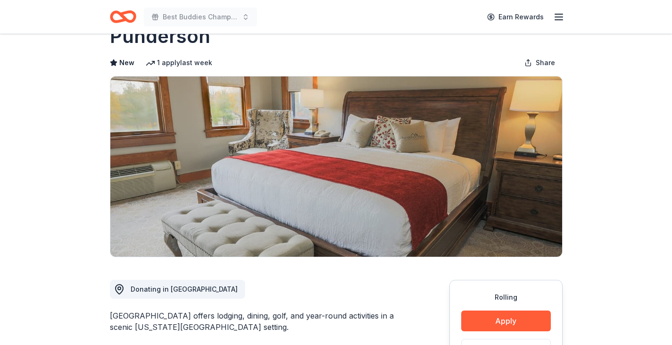
scroll to position [142, 0]
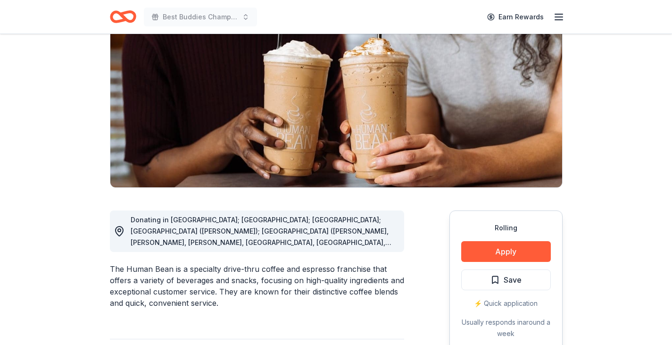
scroll to position [47, 0]
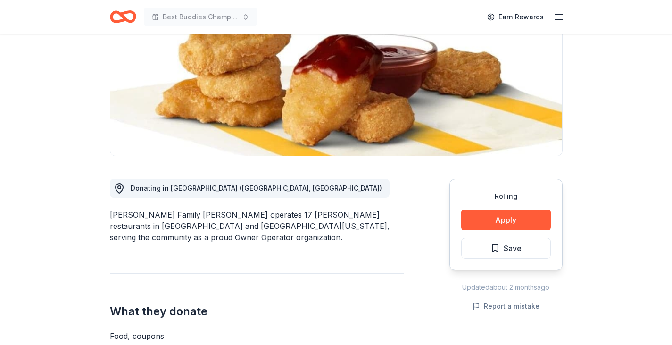
scroll to position [142, 0]
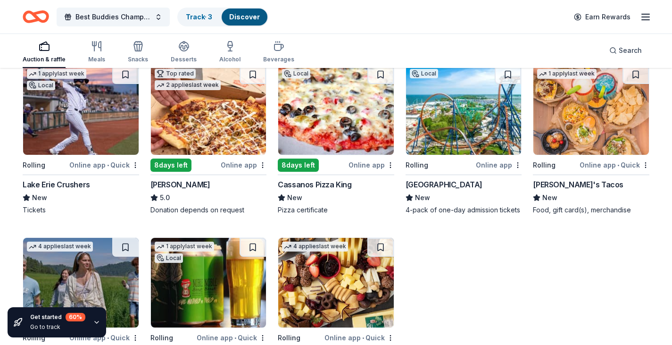
scroll to position [849, 0]
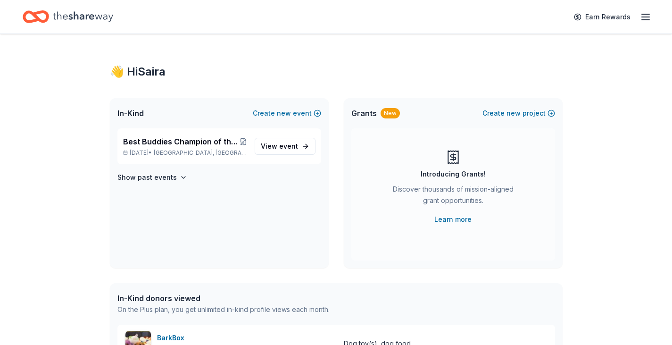
click at [650, 17] on icon "button" at bounding box center [645, 16] width 11 height 11
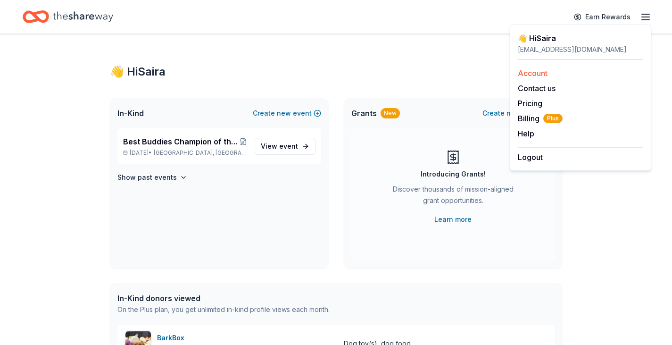
click at [529, 70] on link "Account" at bounding box center [533, 72] width 30 height 9
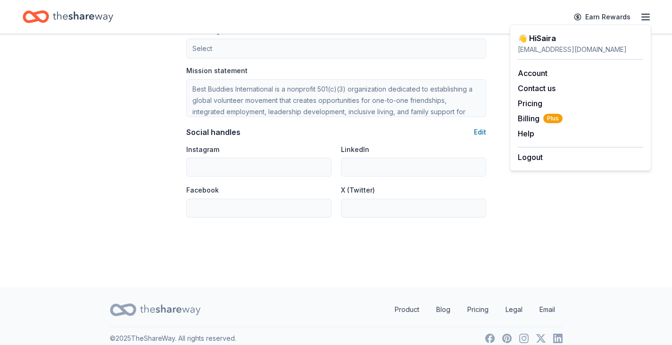
scroll to position [599, 0]
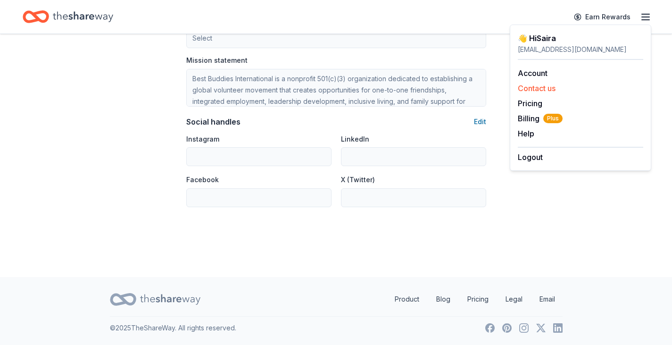
click at [532, 87] on button "Contact us" at bounding box center [537, 88] width 38 height 11
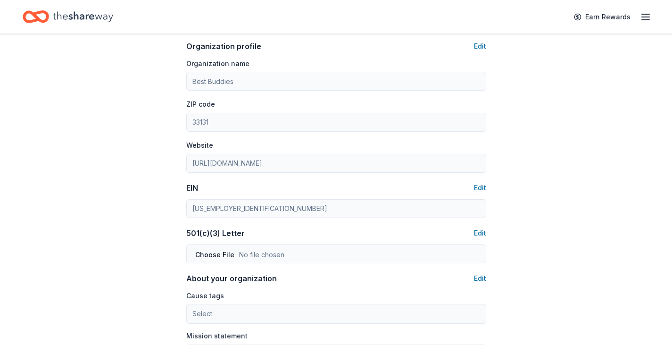
scroll to position [316, 0]
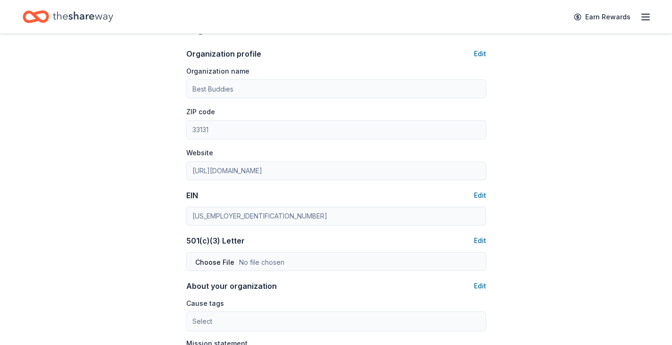
click at [644, 12] on icon "button" at bounding box center [645, 16] width 11 height 11
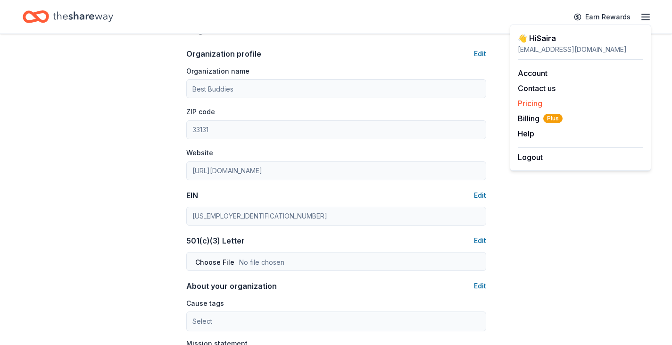
click at [527, 99] on link "Pricing" at bounding box center [530, 103] width 25 height 9
click at [528, 103] on link "Pricing" at bounding box center [530, 103] width 25 height 9
